Goal: Information Seeking & Learning: Learn about a topic

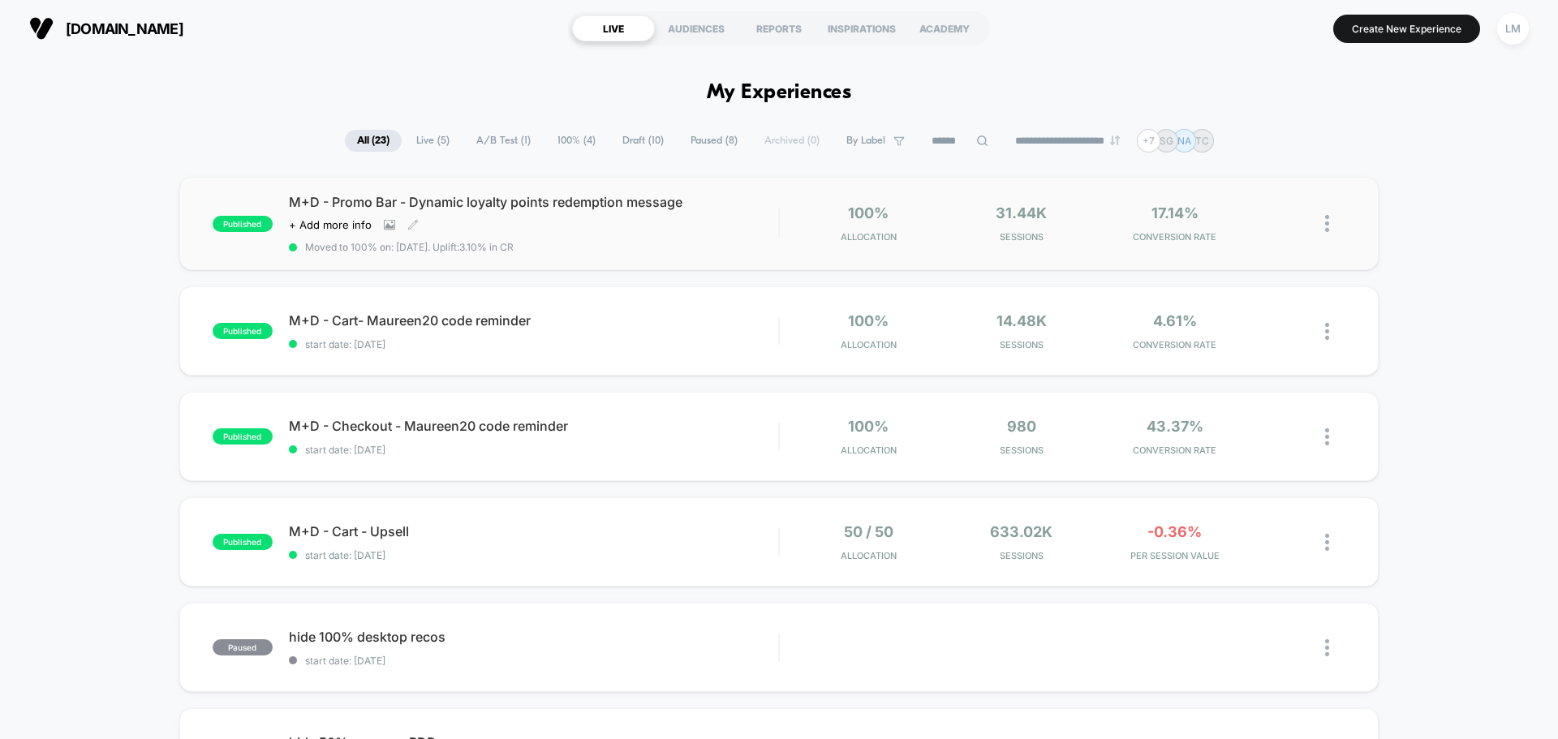
click at [699, 232] on div "M+D - Promo Bar - Dynamic loyalty points redemption message Click to view image…" at bounding box center [533, 223] width 489 height 59
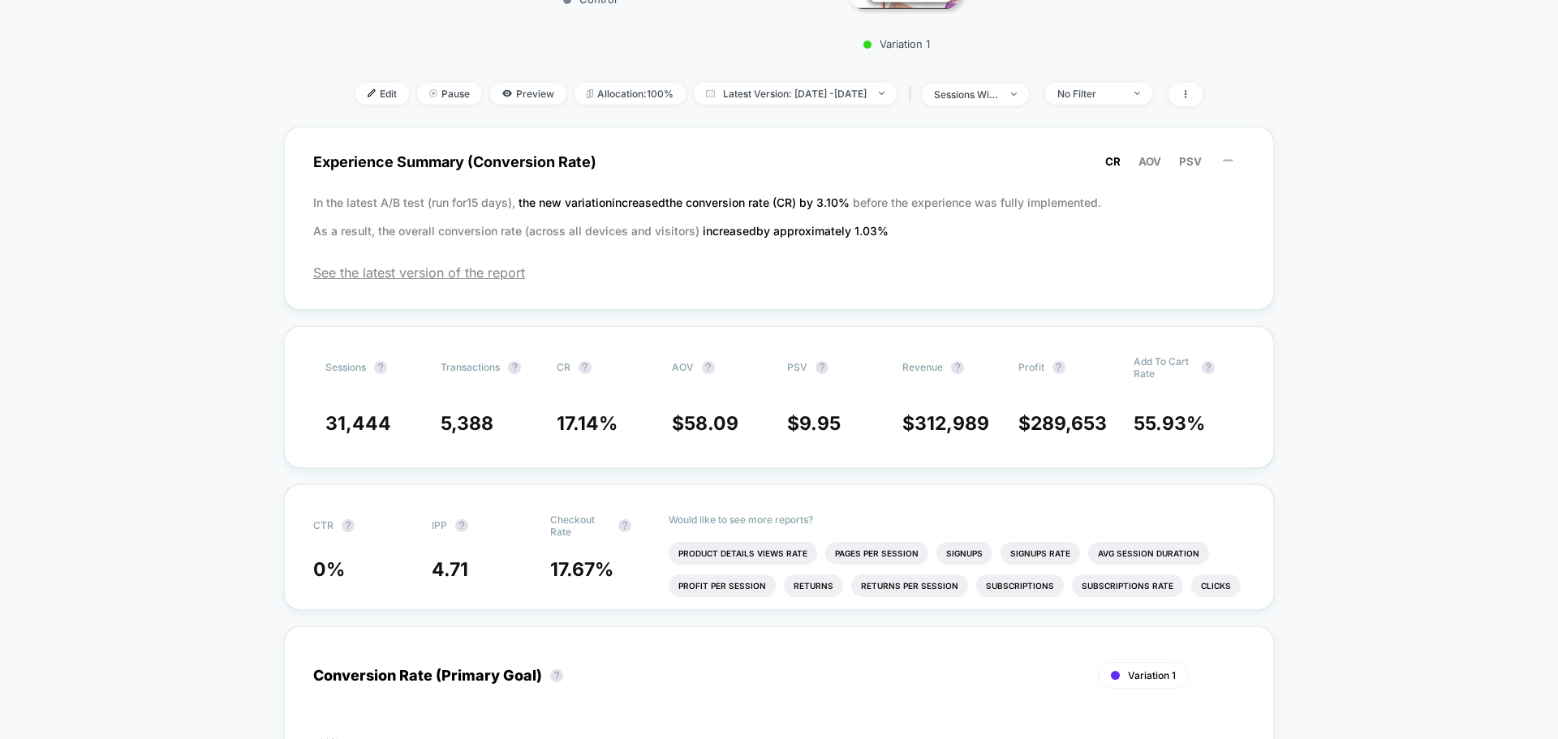
scroll to position [243, 0]
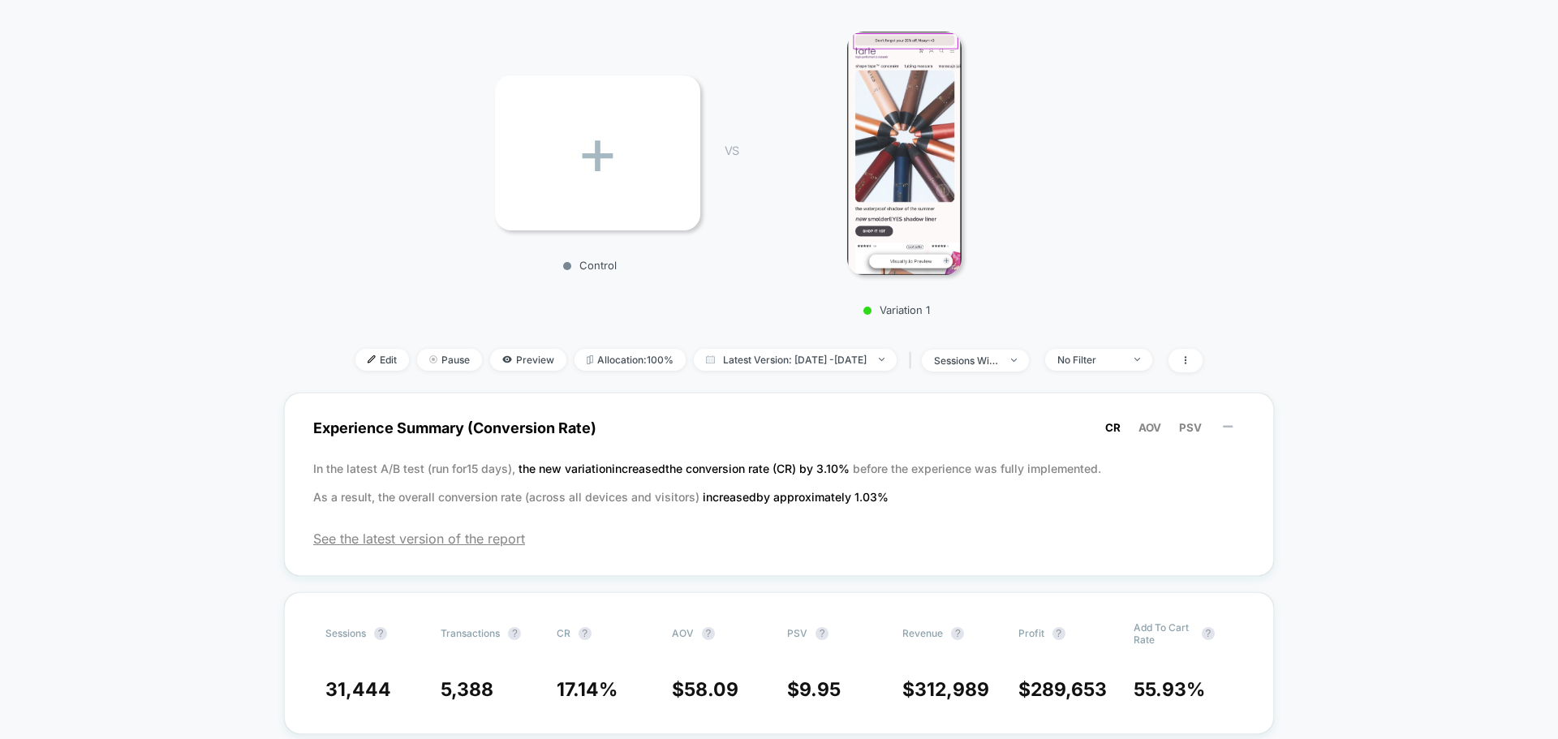
click at [907, 162] on img at bounding box center [904, 153] width 114 height 243
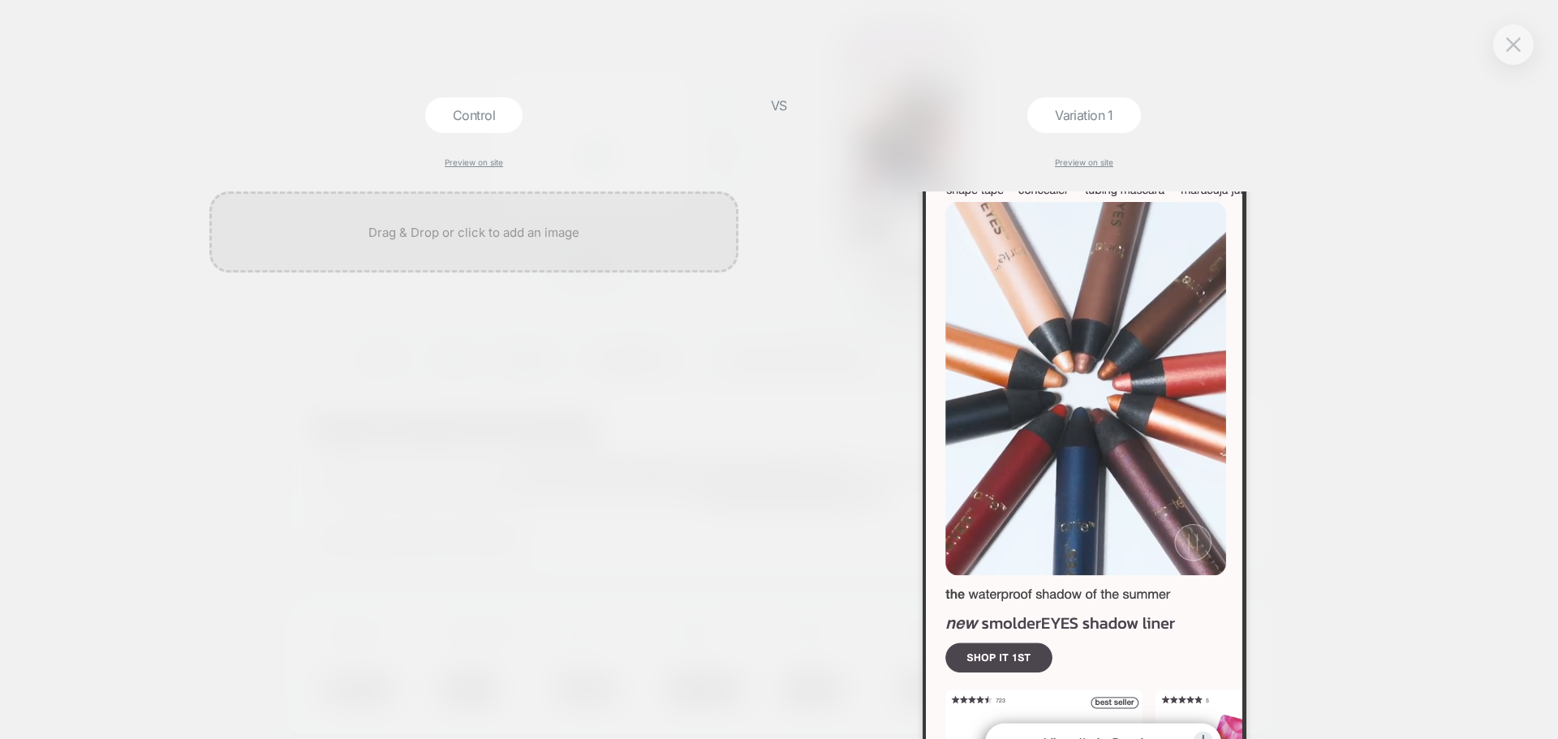
scroll to position [0, 0]
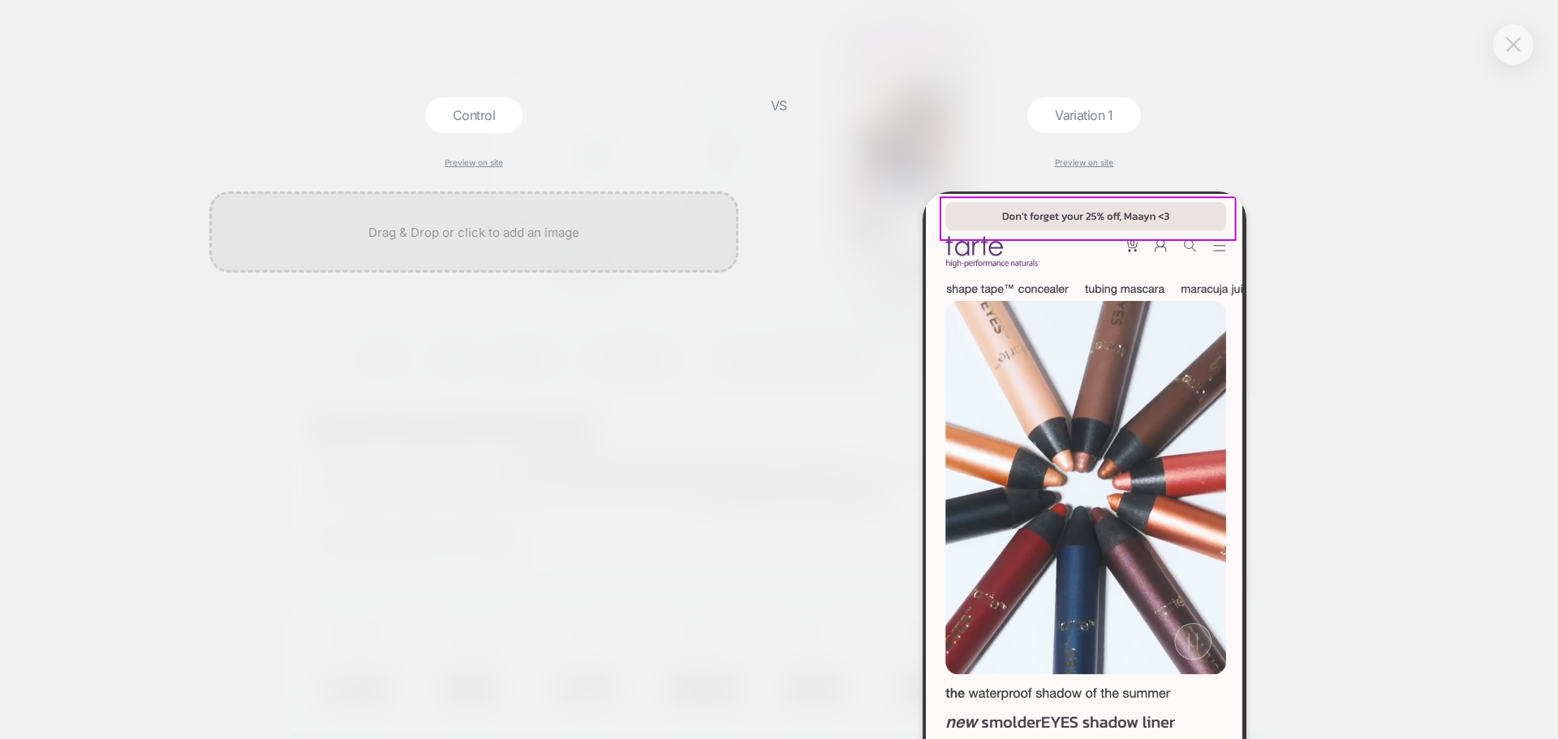
click at [1513, 45] on img at bounding box center [1513, 44] width 15 height 14
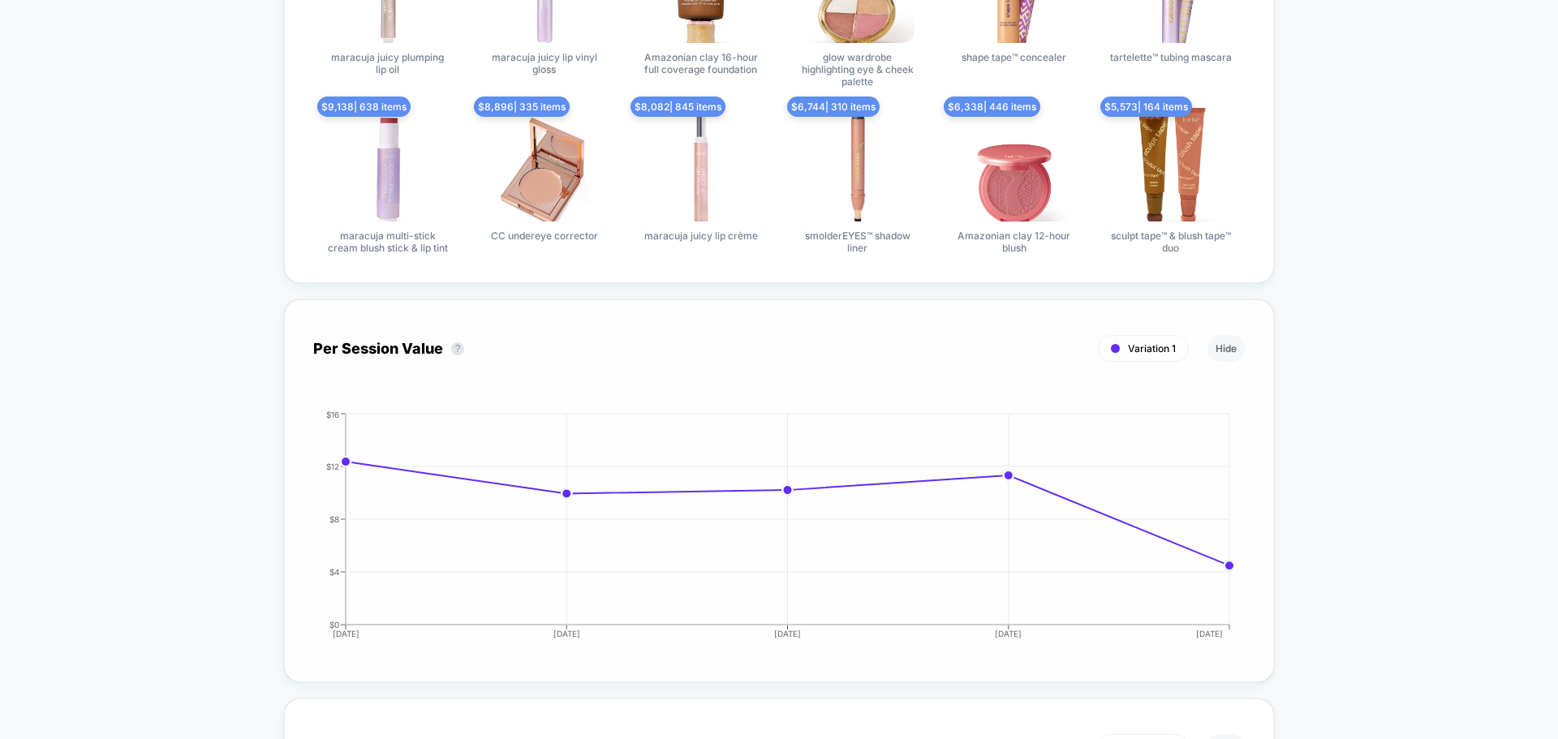
scroll to position [1947, 0]
